Goal: Information Seeking & Learning: Learn about a topic

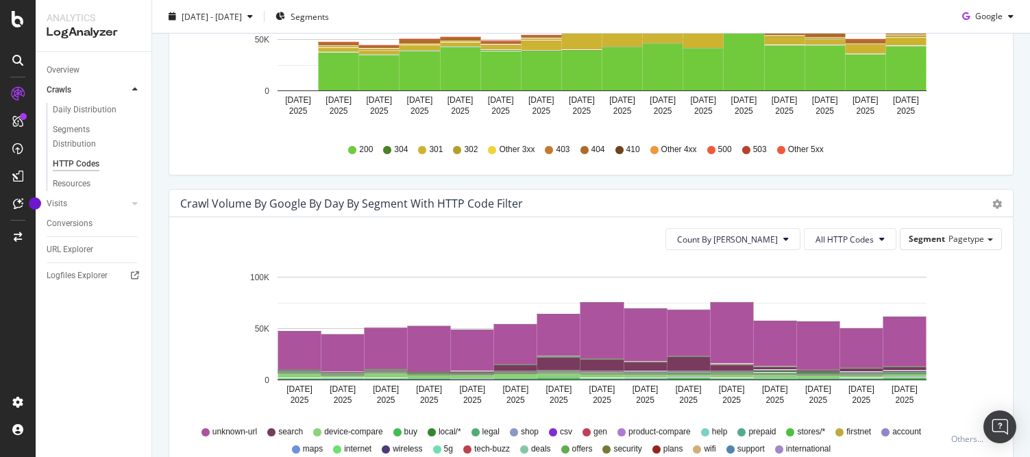
scroll to position [548, 0]
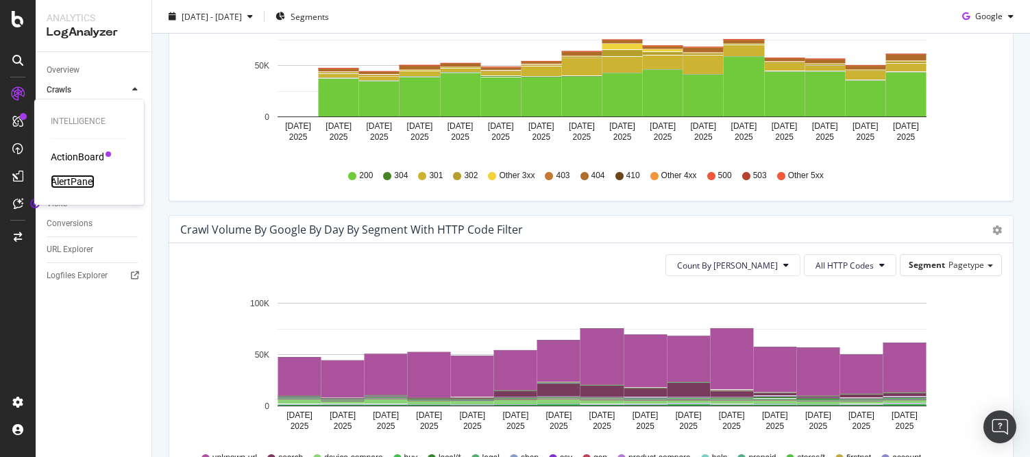
click at [72, 176] on div "AlertPanel" at bounding box center [73, 182] width 44 height 14
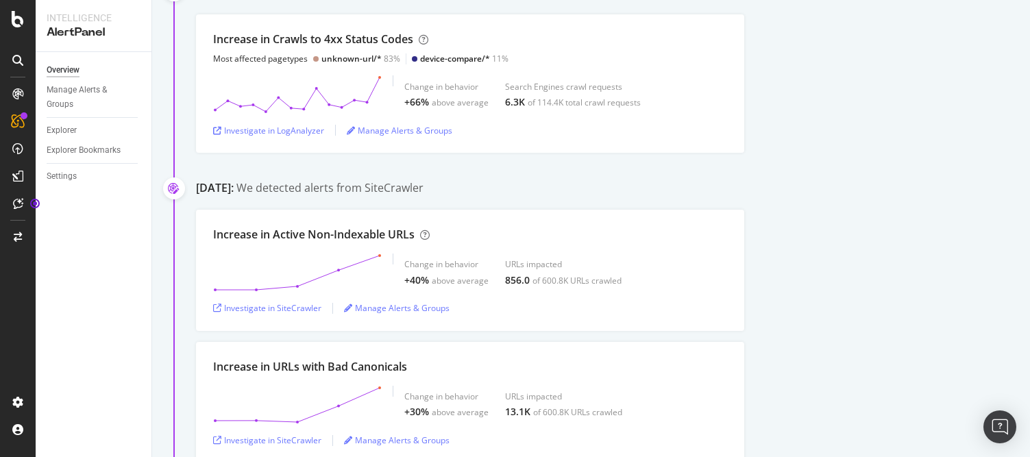
scroll to position [274, 0]
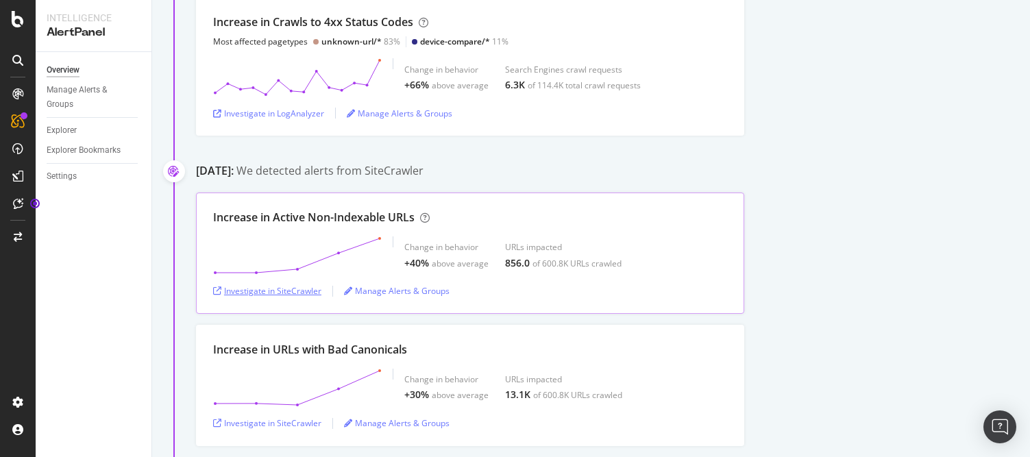
click at [275, 291] on div "Investigate in SiteCrawler" at bounding box center [267, 291] width 108 height 12
click at [299, 118] on div "Investigate in LogAnalyzer" at bounding box center [268, 114] width 111 height 12
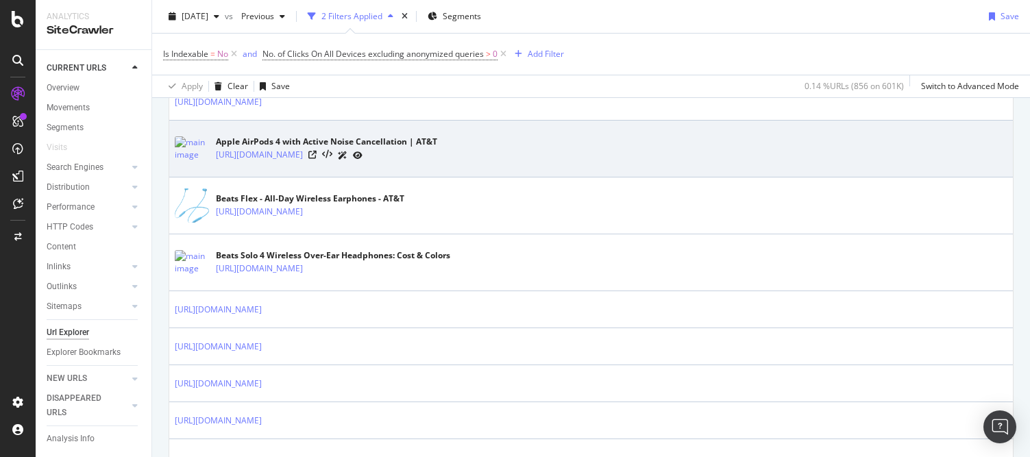
scroll to position [960, 0]
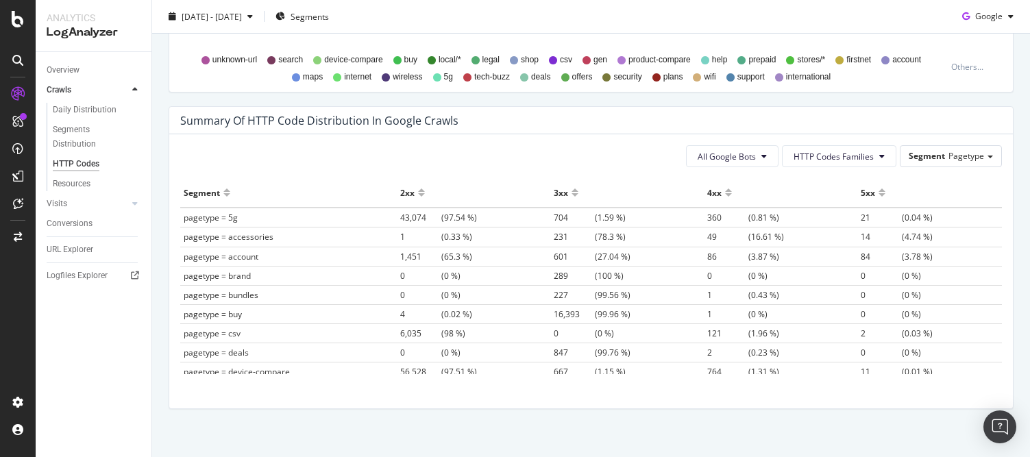
scroll to position [960, 0]
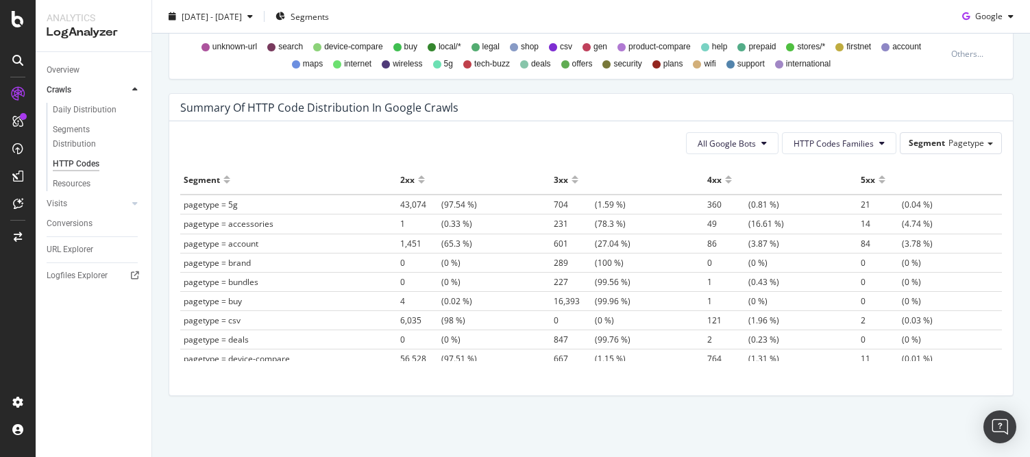
click at [707, 183] on div "4xx" at bounding box center [714, 180] width 14 height 22
click at [725, 181] on div at bounding box center [728, 185] width 7 height 10
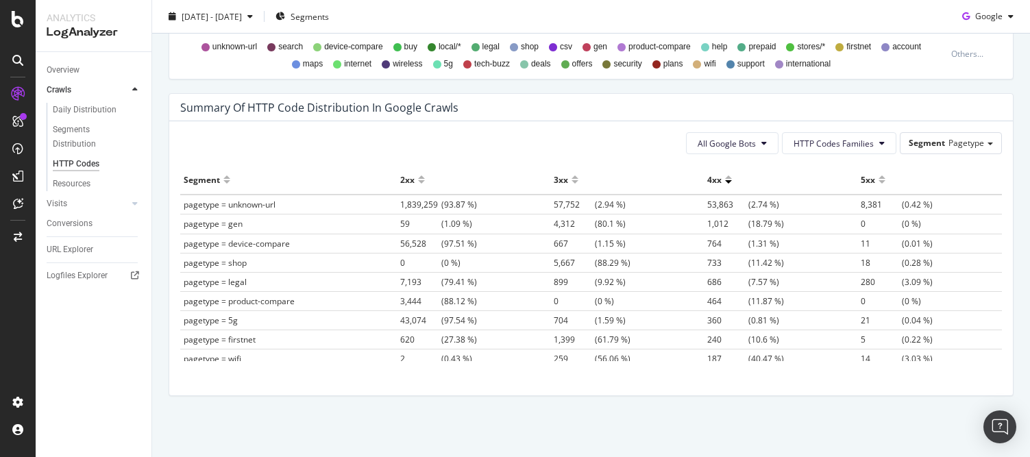
drag, startPoint x: 710, startPoint y: 266, endPoint x: 675, endPoint y: 266, distance: 35.0
click at [675, 266] on tr "pagetype = shop 0 (0 %) 5,667 (88.29 %) 733 (11.42 %) 18 (0.28 %)" at bounding box center [591, 262] width 822 height 19
drag, startPoint x: 228, startPoint y: 265, endPoint x: 251, endPoint y: 266, distance: 22.6
click at [247, 266] on span "pagetype = shop" at bounding box center [215, 263] width 63 height 12
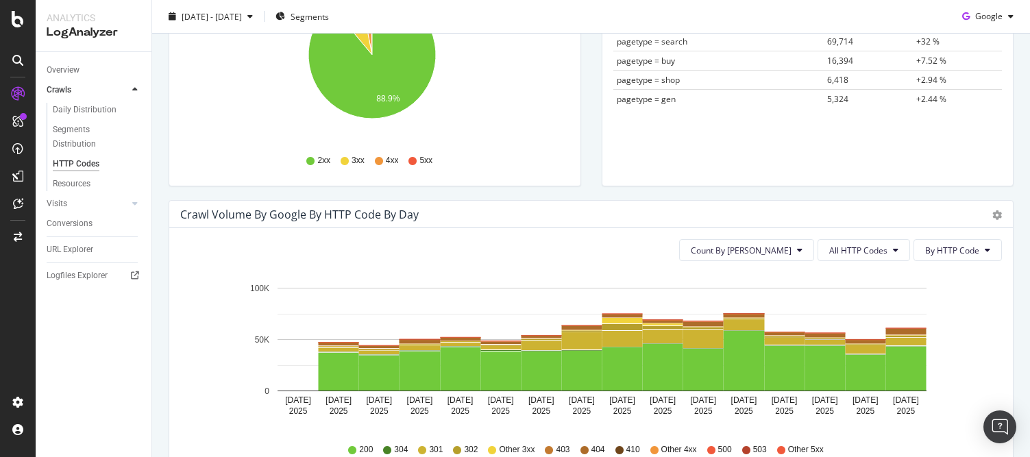
scroll to position [480, 0]
